Goal: Obtain resource: Obtain resource

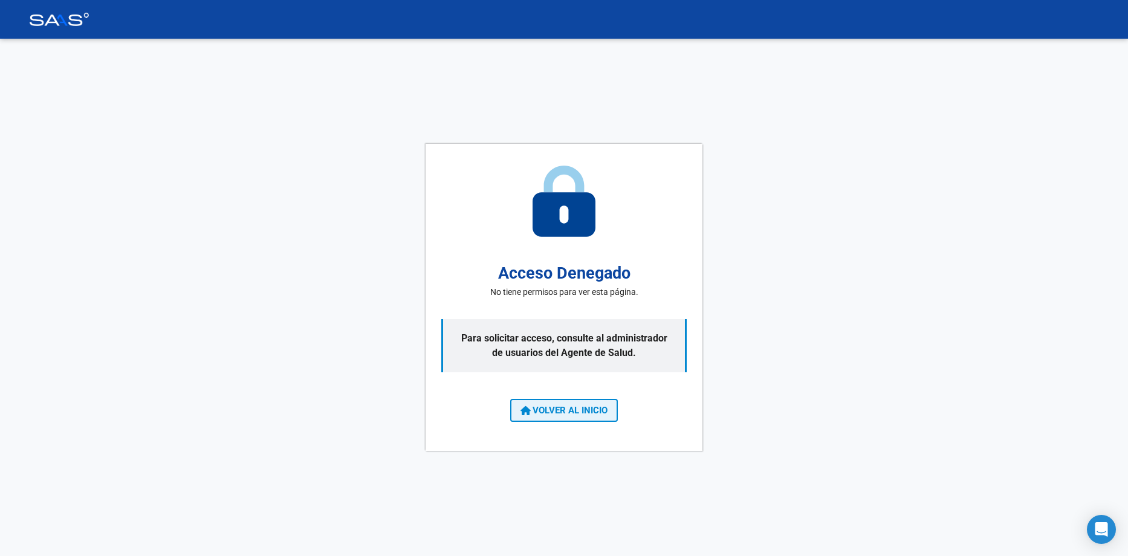
click at [573, 412] on span "VOLVER AL INICIO" at bounding box center [564, 410] width 87 height 11
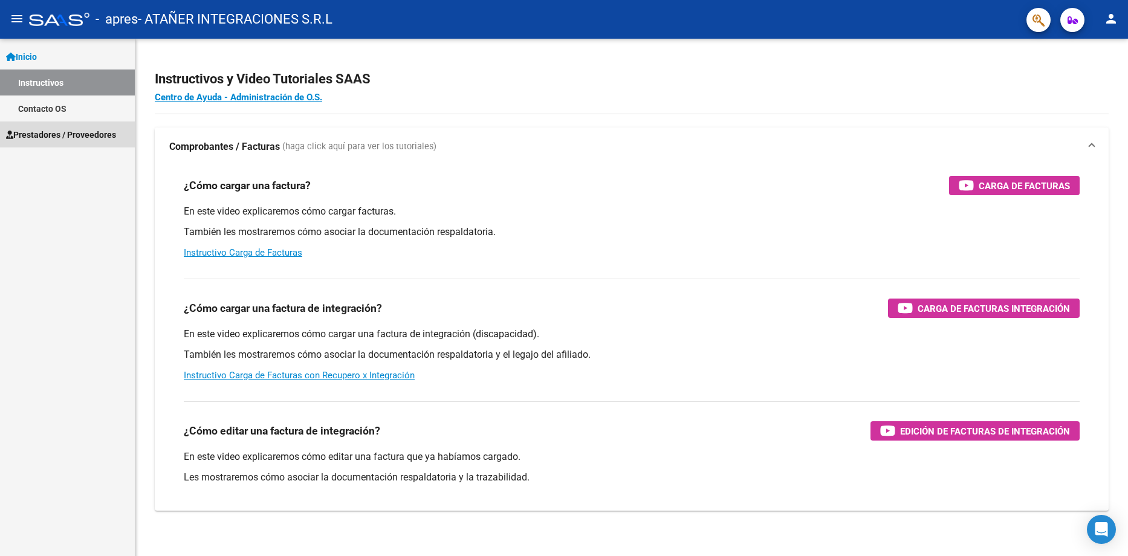
click at [71, 139] on span "Prestadores / Proveedores" at bounding box center [61, 134] width 110 height 13
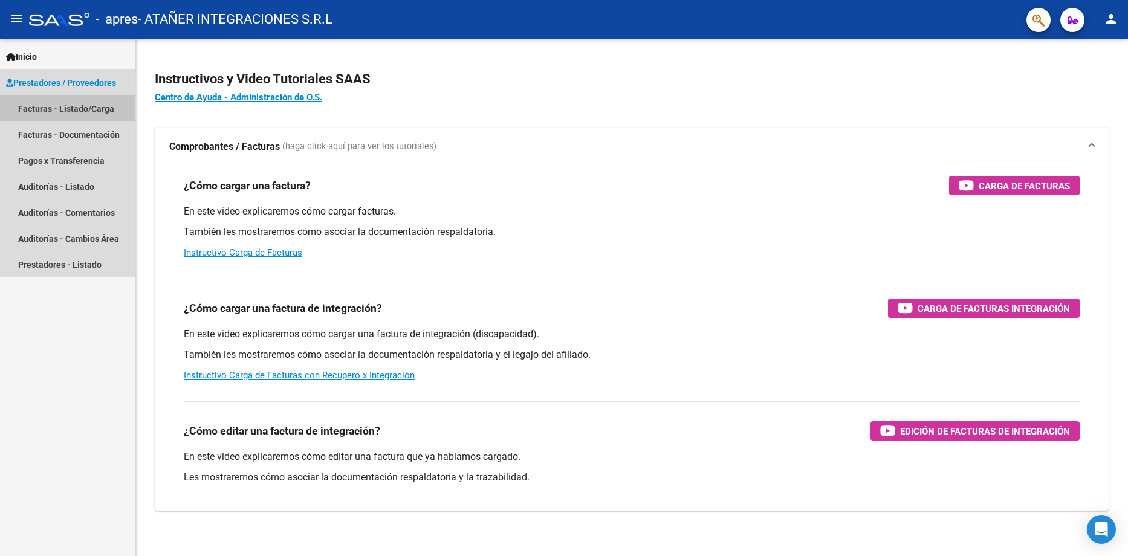
click at [92, 111] on link "Facturas - Listado/Carga" at bounding box center [67, 109] width 135 height 26
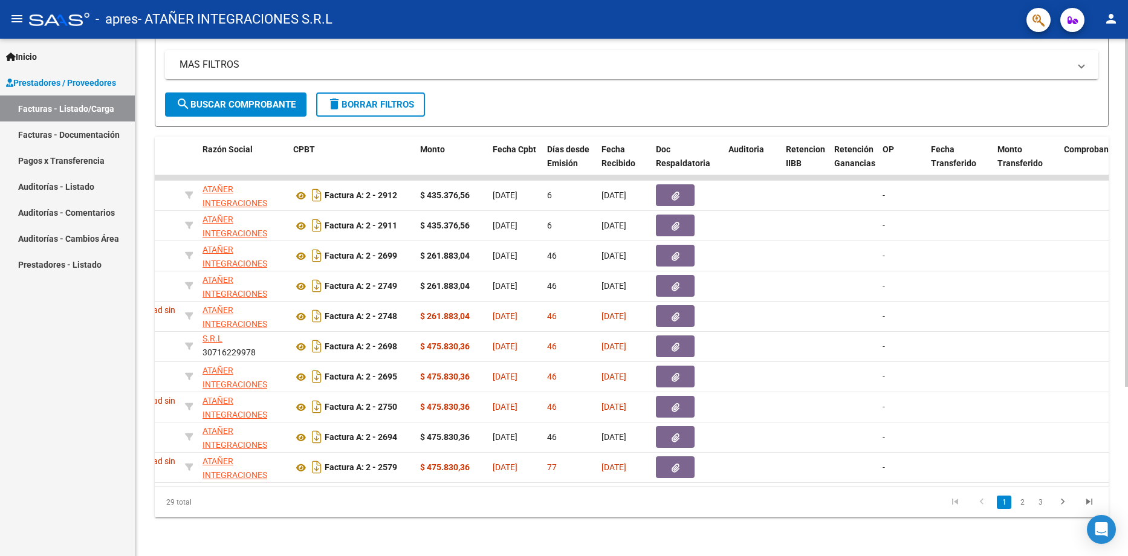
scroll to position [0, 255]
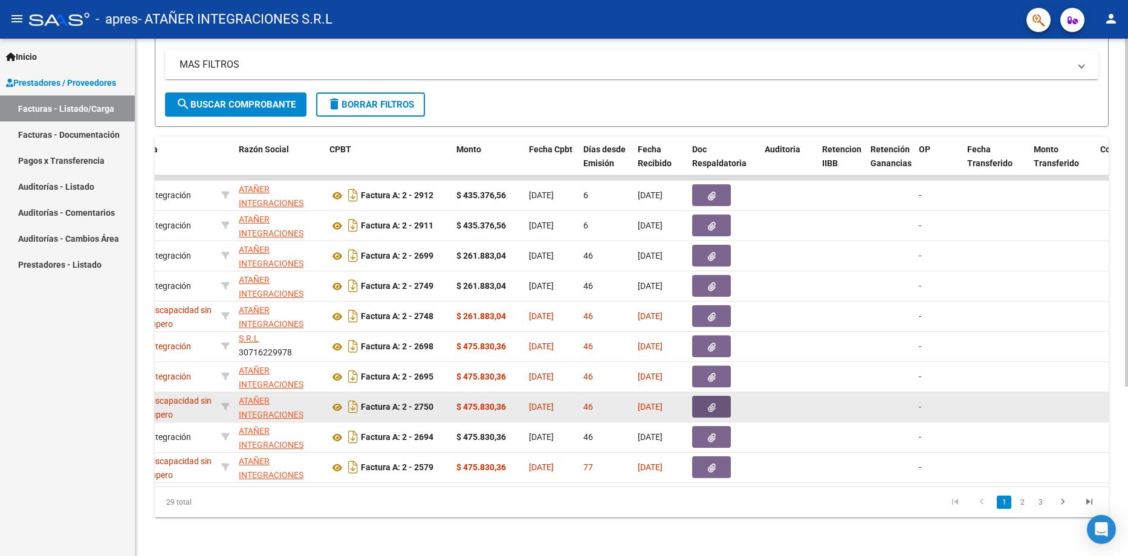
click at [706, 396] on button "button" at bounding box center [711, 407] width 39 height 22
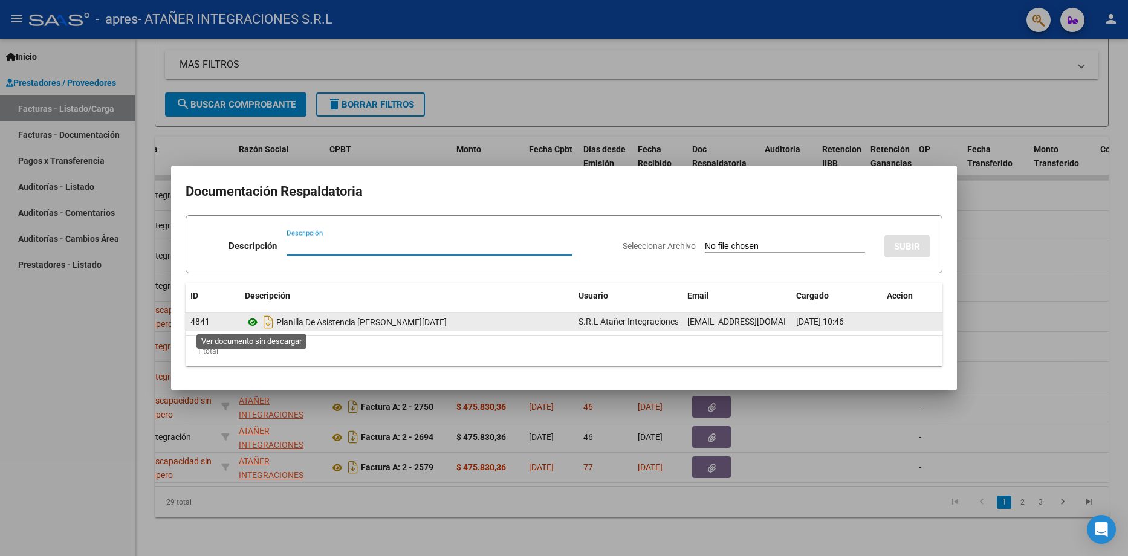
click at [254, 320] on icon at bounding box center [253, 322] width 16 height 15
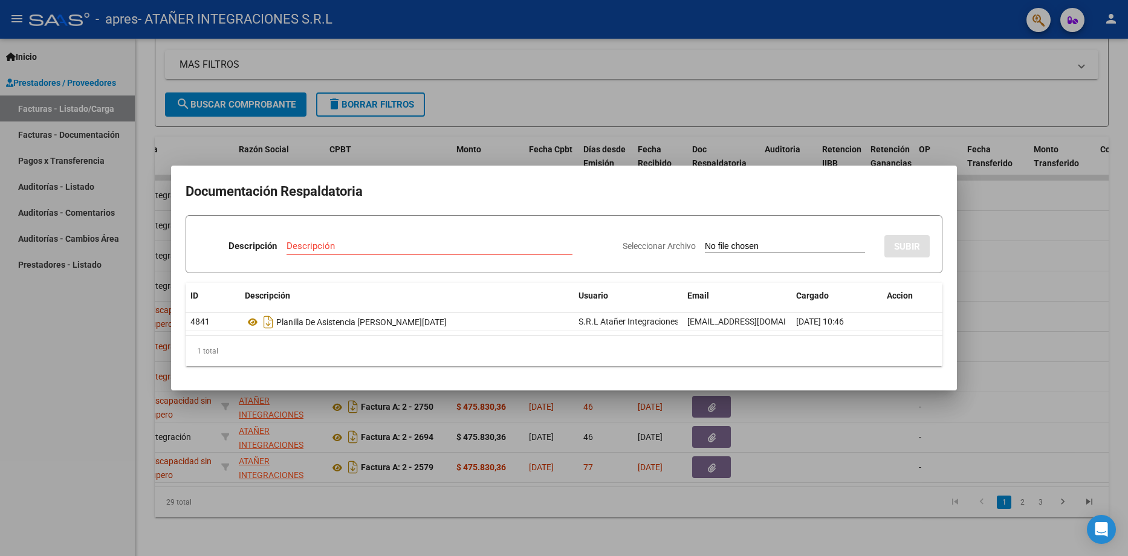
click at [443, 494] on div at bounding box center [564, 278] width 1128 height 556
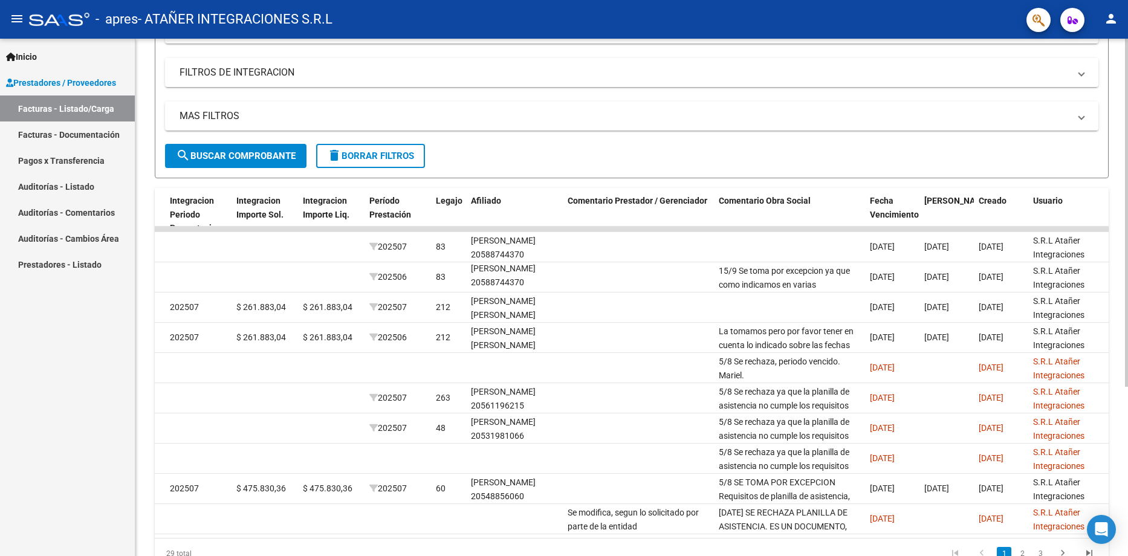
scroll to position [0, 1370]
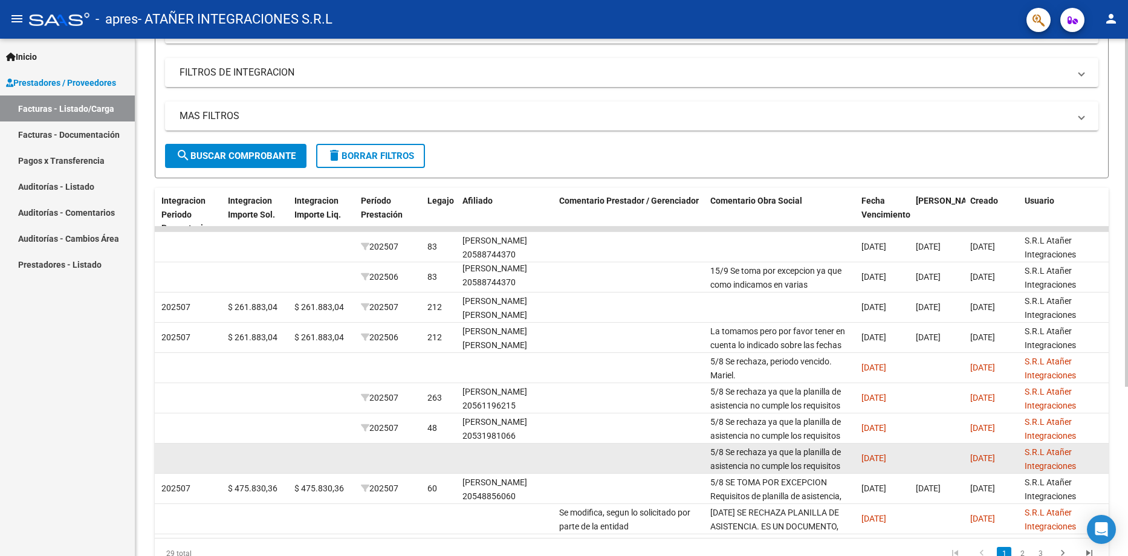
click at [811, 460] on div "5/8 Se rechaza ya que la planilla de asistencia no cumple los requisitos indica…" at bounding box center [781, 458] width 141 height 25
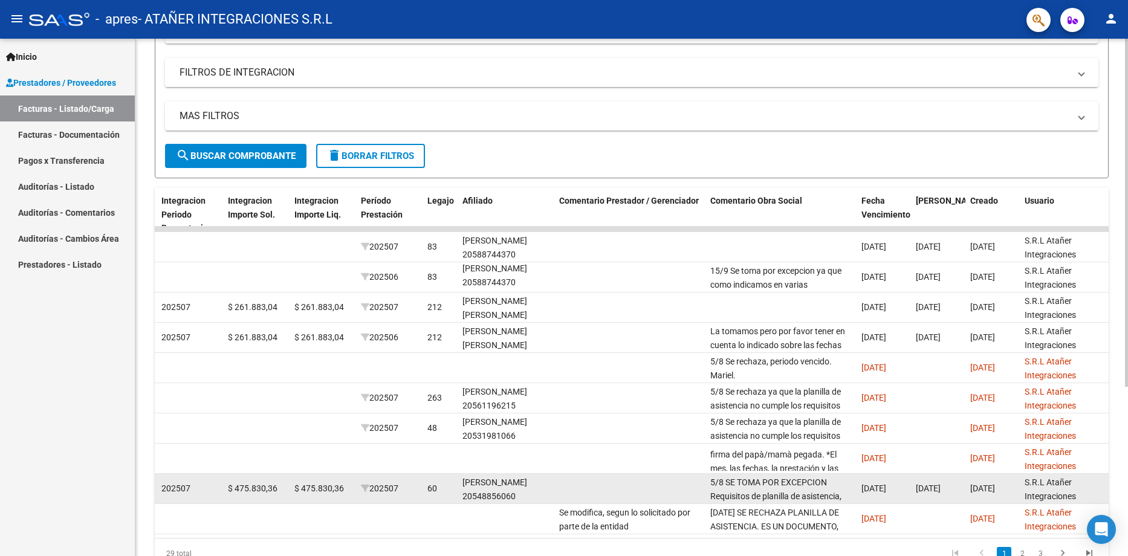
scroll to position [1, 0]
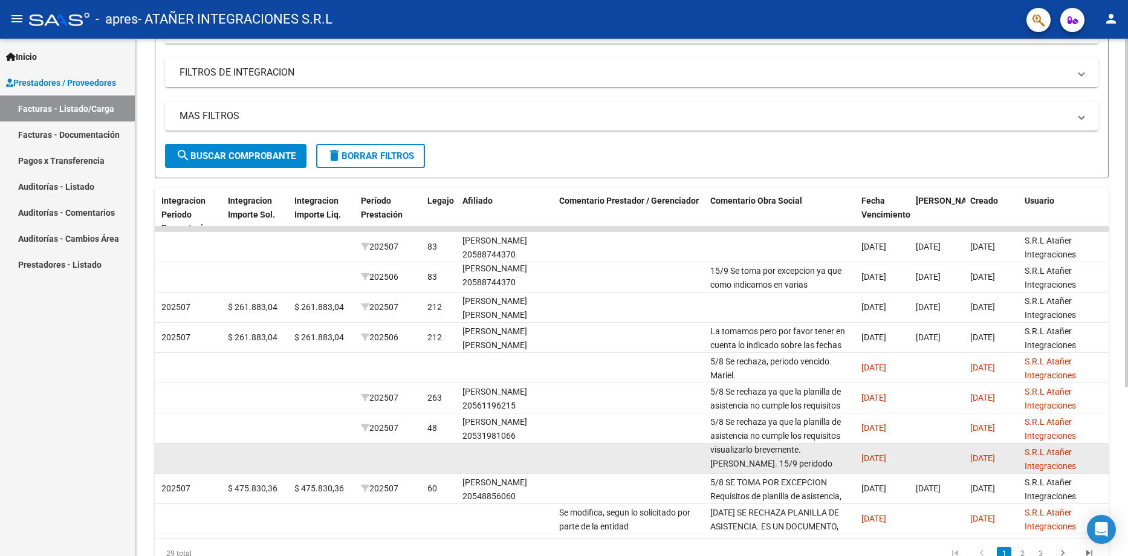
drag, startPoint x: 710, startPoint y: 450, endPoint x: 813, endPoint y: 464, distance: 103.8
click at [813, 464] on datatable-body-cell "5/8 Se rechaza ya que la planilla de asistencia no cumple los requisitos indica…" at bounding box center [781, 459] width 151 height 30
copy span "5/8 Se rechaza ya que la planilla de asistencia no cumple los requisitos indica…"
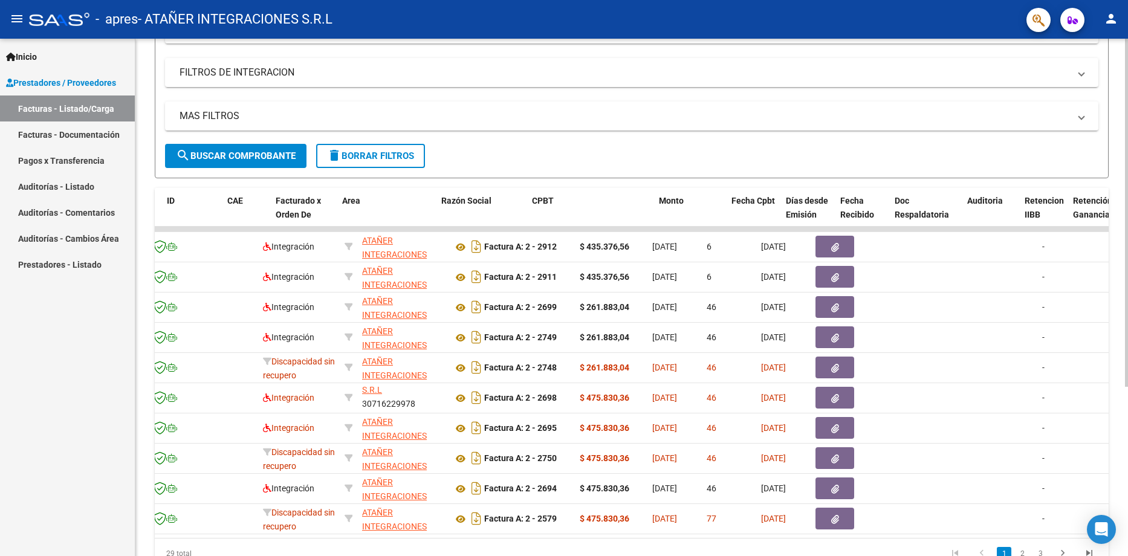
scroll to position [0, 50]
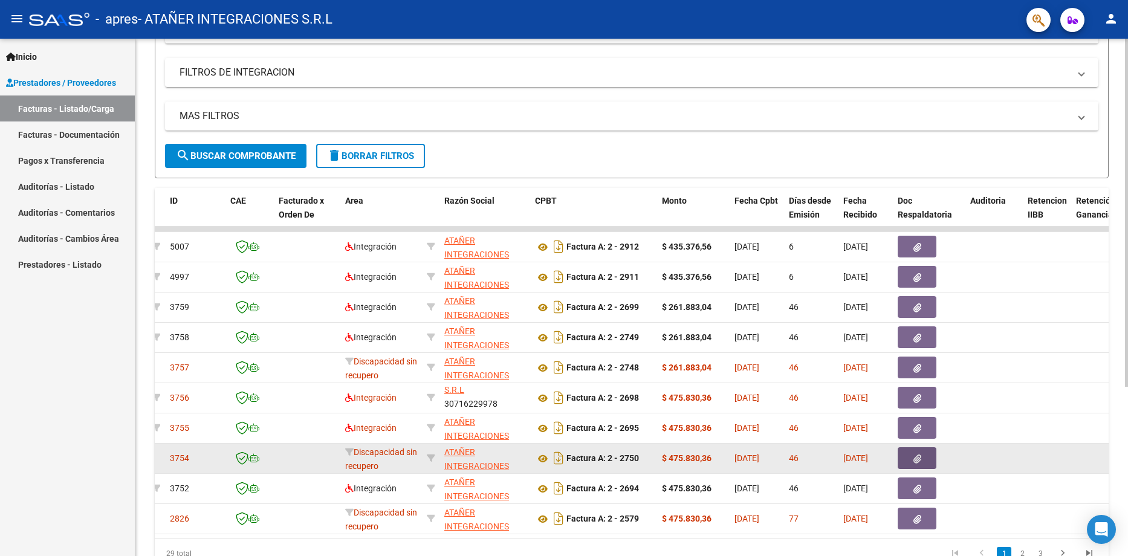
click at [909, 455] on button "button" at bounding box center [917, 458] width 39 height 22
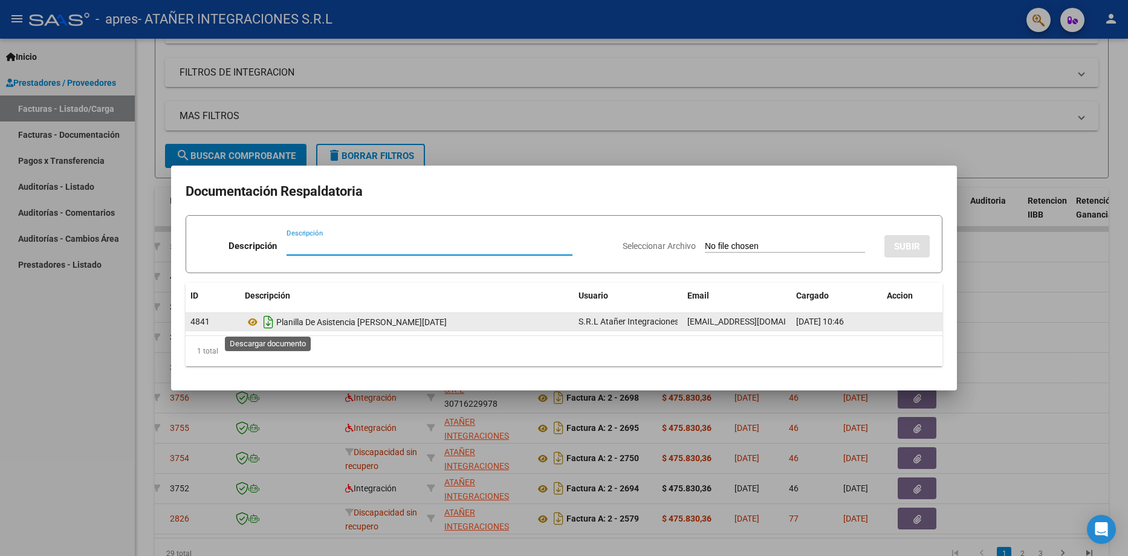
click at [268, 324] on icon "Descargar documento" at bounding box center [269, 322] width 16 height 19
click at [822, 131] on div at bounding box center [564, 278] width 1128 height 556
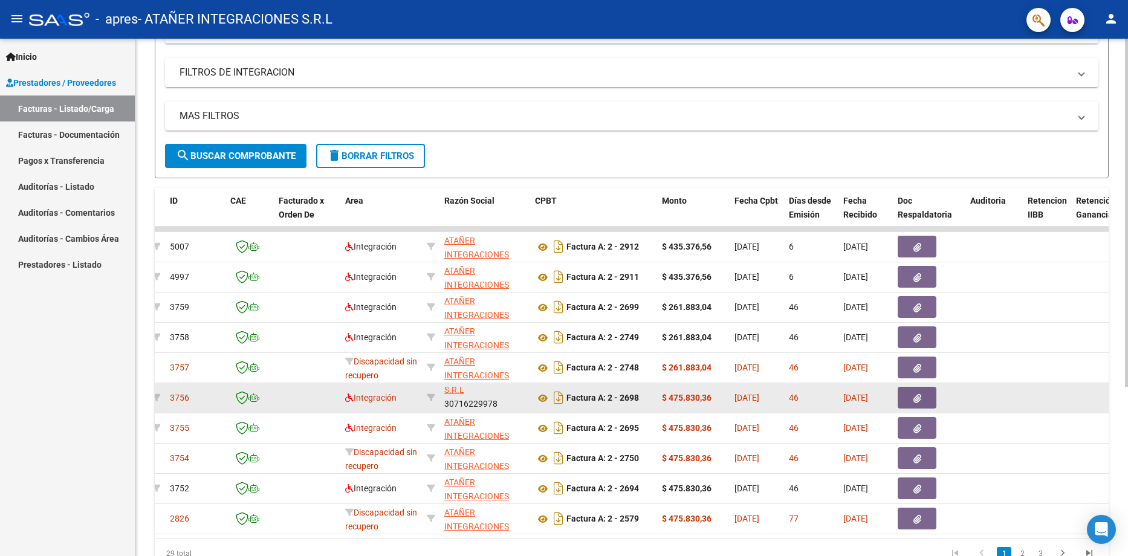
scroll to position [252, 0]
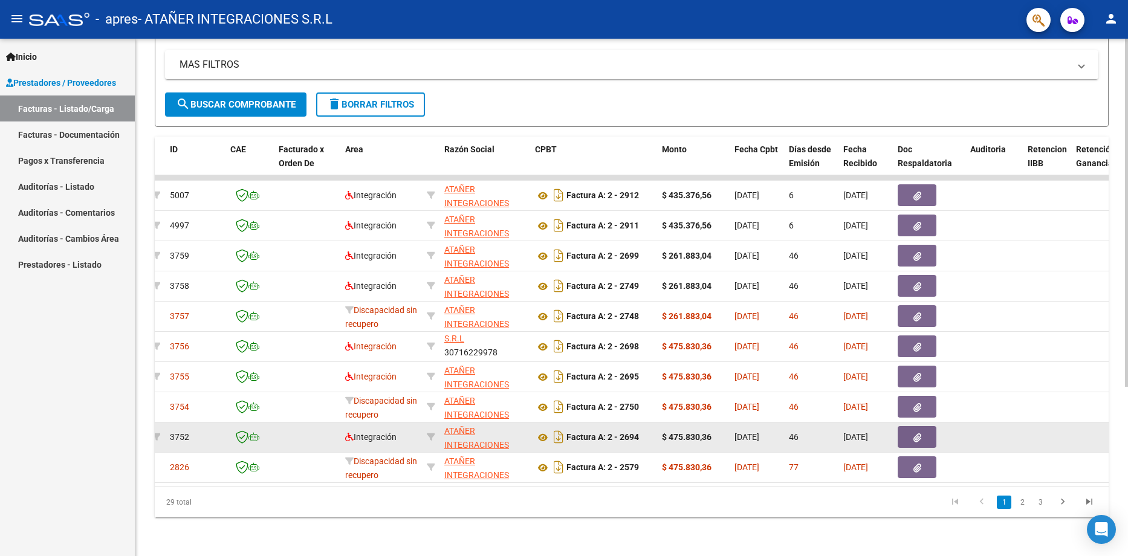
click at [914, 434] on icon "button" at bounding box center [918, 438] width 8 height 9
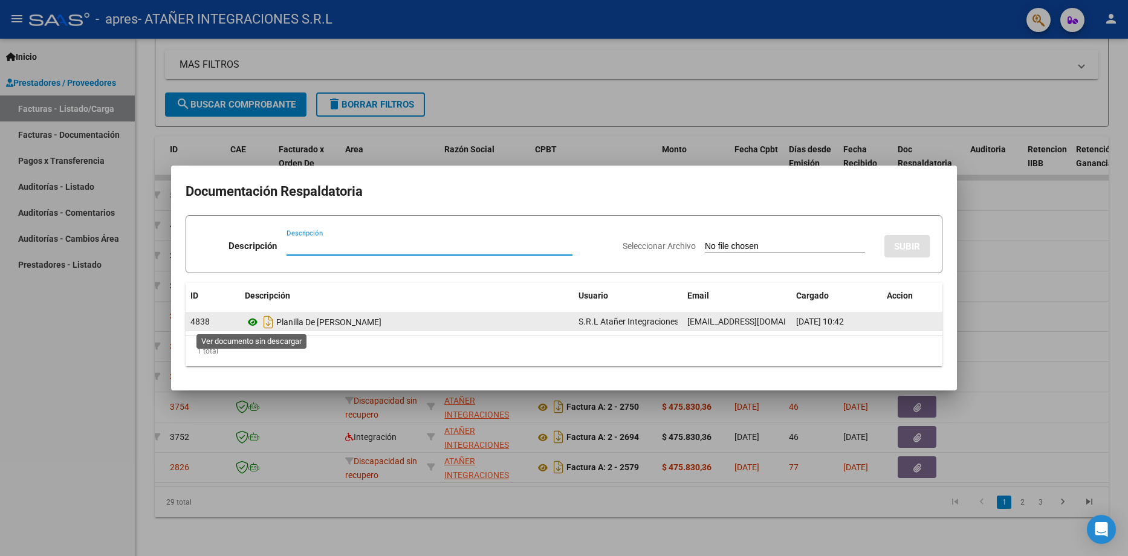
click at [252, 324] on icon at bounding box center [253, 322] width 16 height 15
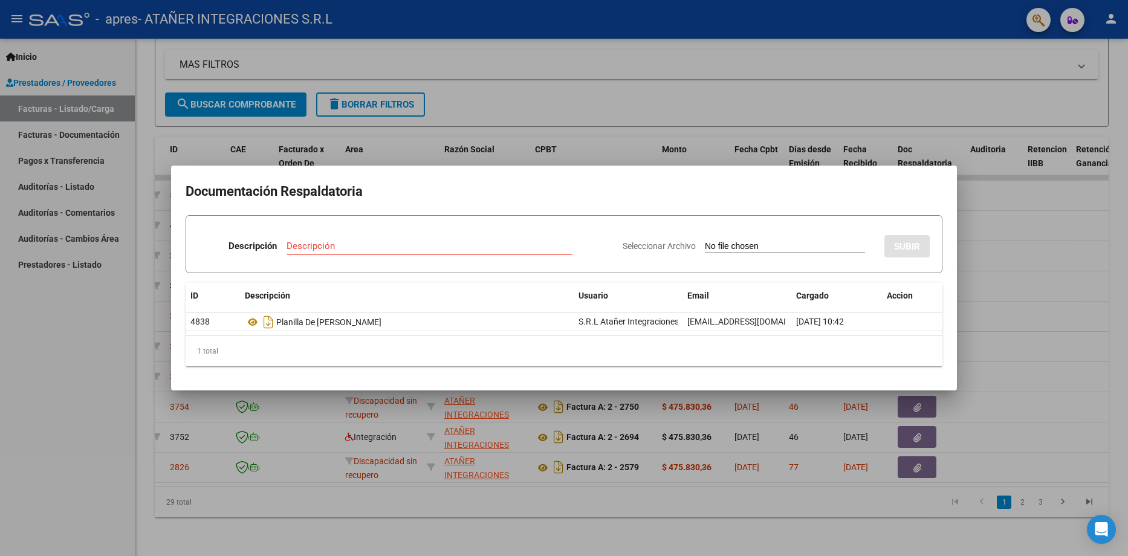
click at [1030, 237] on div at bounding box center [564, 278] width 1128 height 556
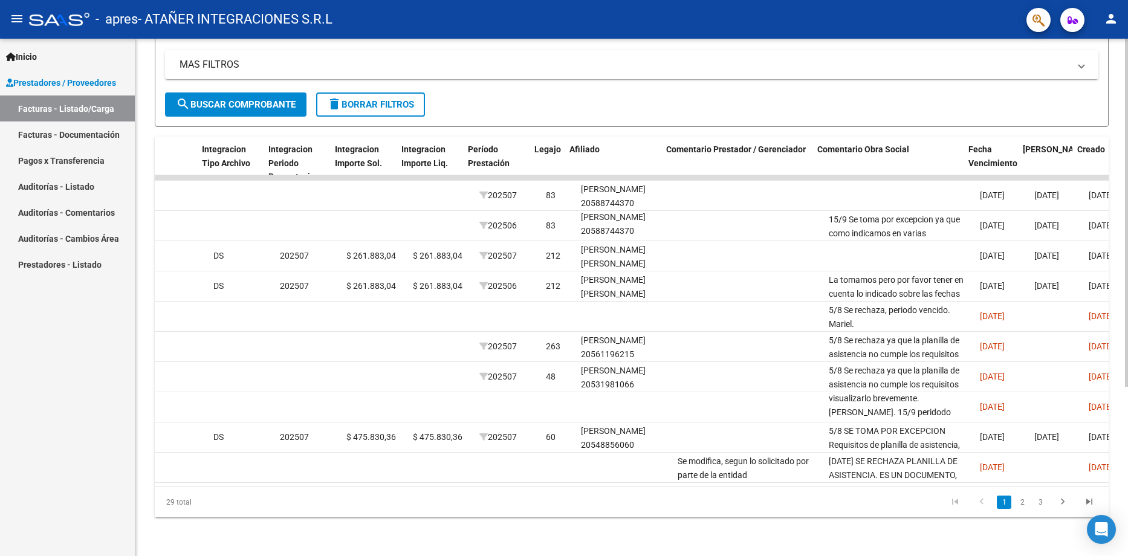
scroll to position [0, 1274]
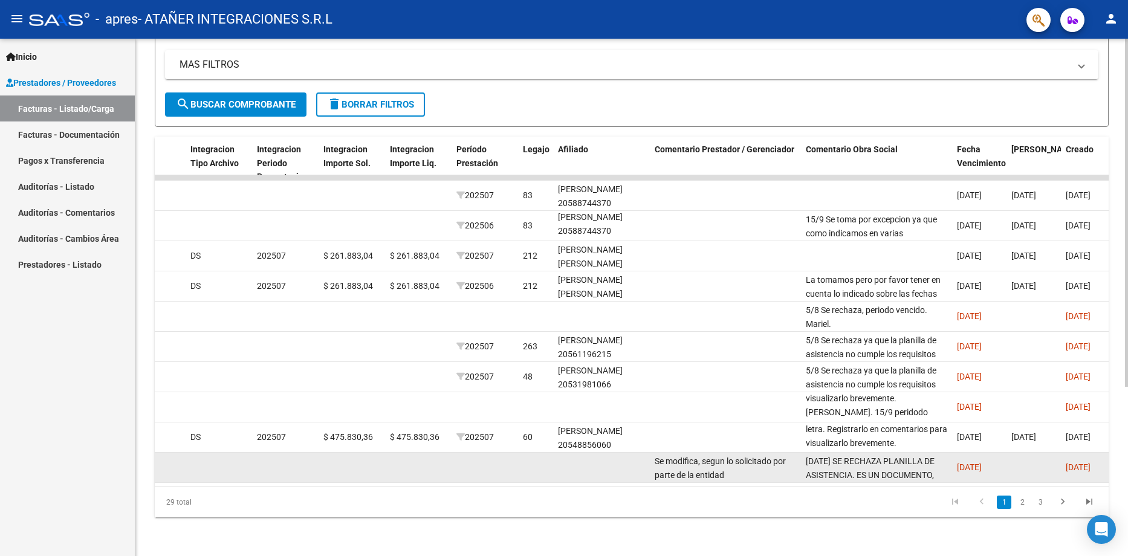
scroll to position [1, 0]
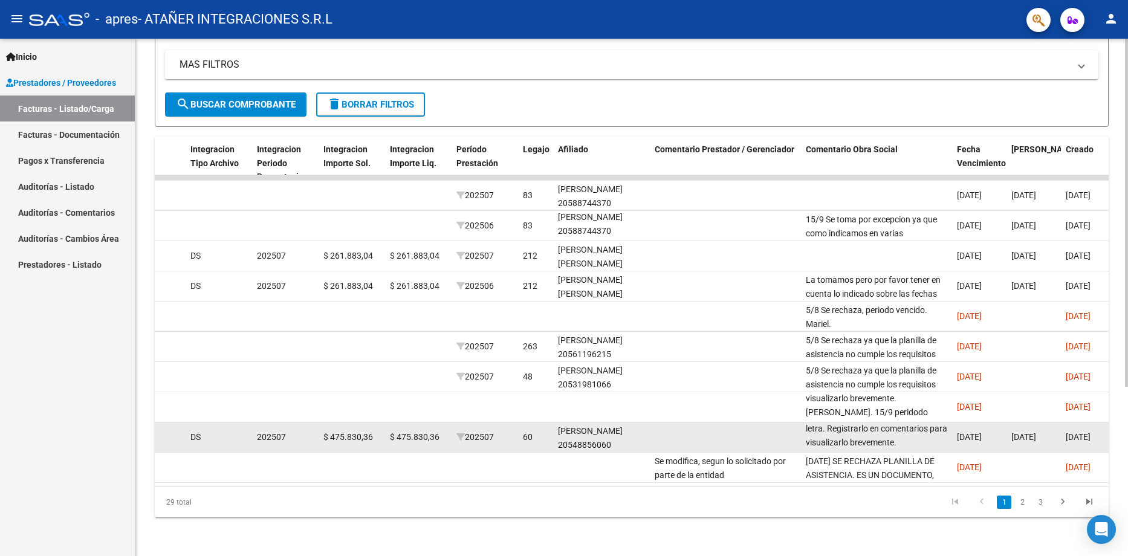
drag, startPoint x: 805, startPoint y: 434, endPoint x: 931, endPoint y: 430, distance: 125.8
click at [931, 430] on datatable-body-cell "5/8 SE TOMA POR EXCEPCION Requisitos de planilla de asistencia, los mismos fuer…" at bounding box center [876, 438] width 151 height 30
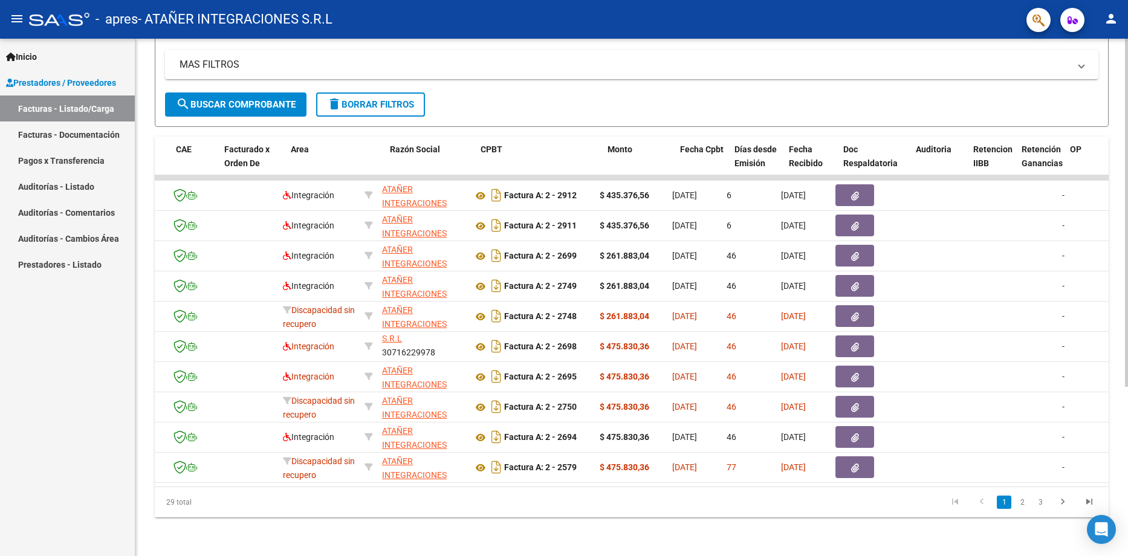
scroll to position [0, 104]
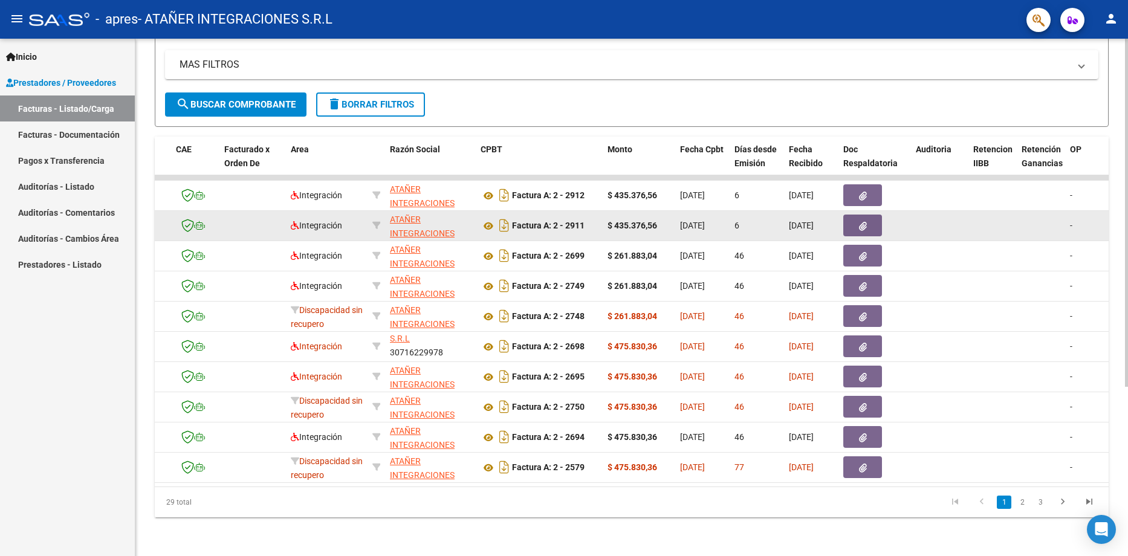
click at [855, 215] on button "button" at bounding box center [863, 226] width 39 height 22
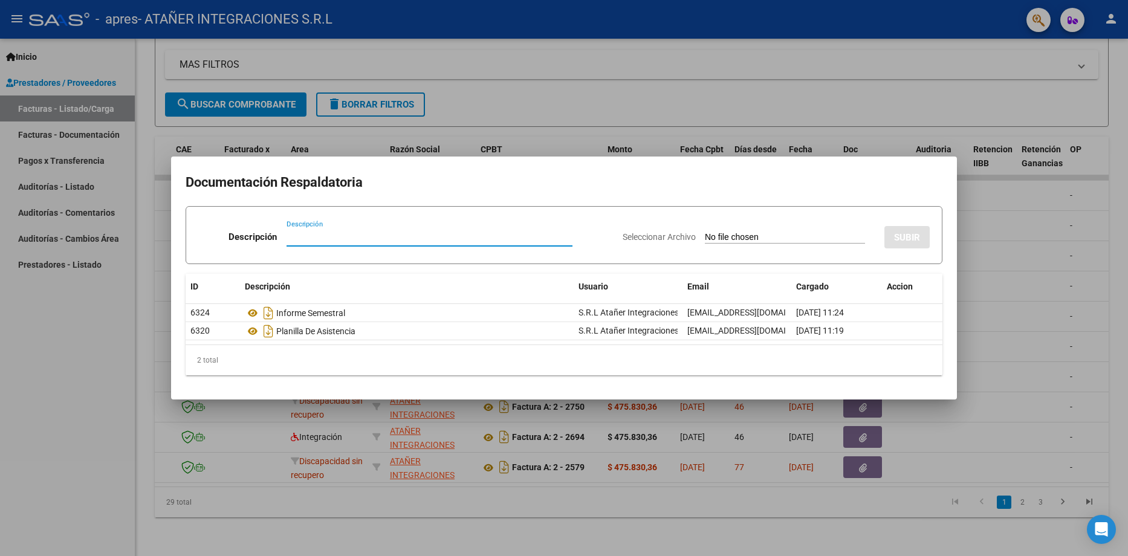
click at [767, 100] on div at bounding box center [564, 278] width 1128 height 556
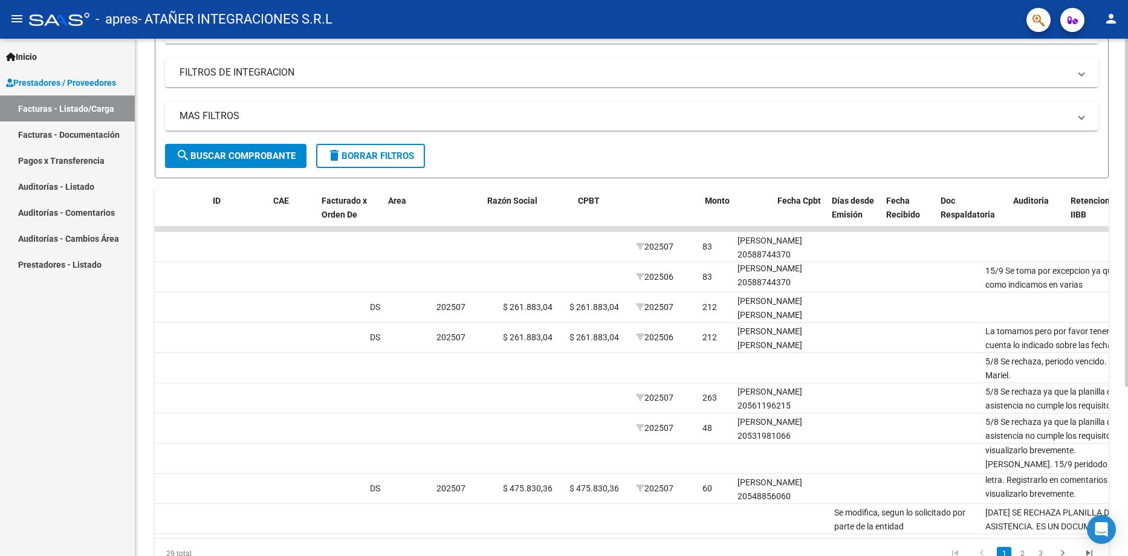
scroll to position [0, 0]
